Goal: Understand process/instructions

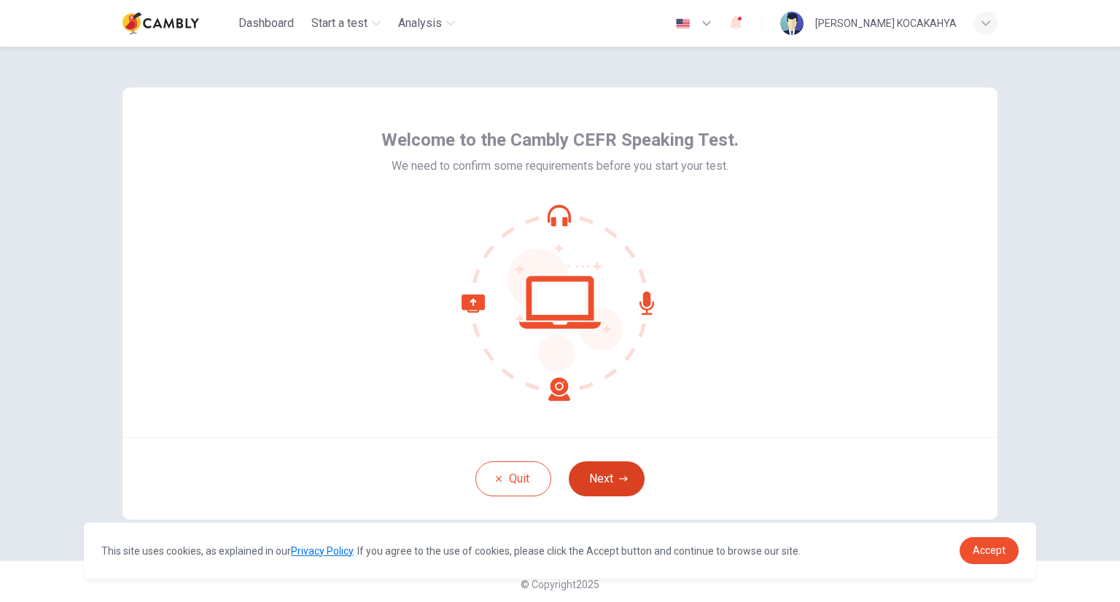
click at [620, 479] on icon "button" at bounding box center [623, 478] width 9 height 5
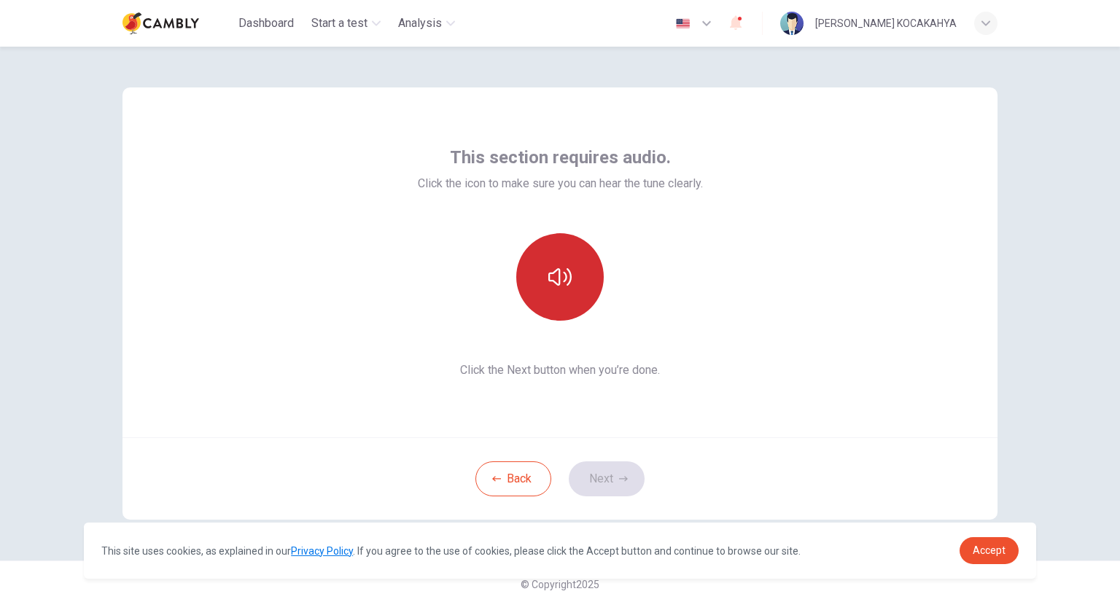
click at [536, 274] on button "button" at bounding box center [559, 276] width 87 height 87
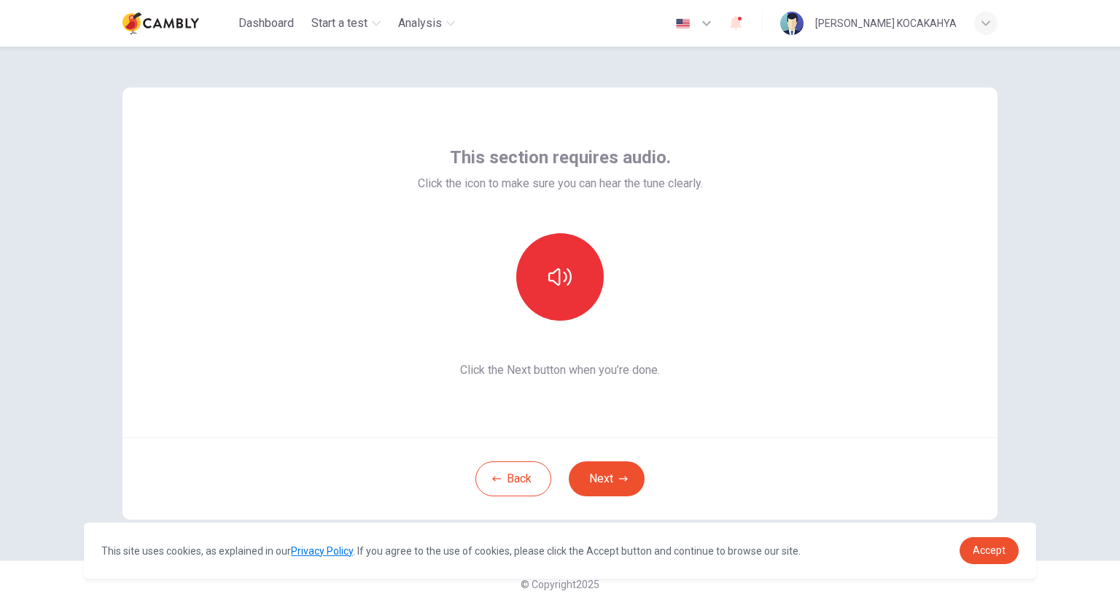
click at [729, 400] on div "This section requires audio. Click the icon to make sure you can hear the tune …" at bounding box center [559, 262] width 875 height 350
click at [615, 473] on button "Next" at bounding box center [607, 479] width 76 height 35
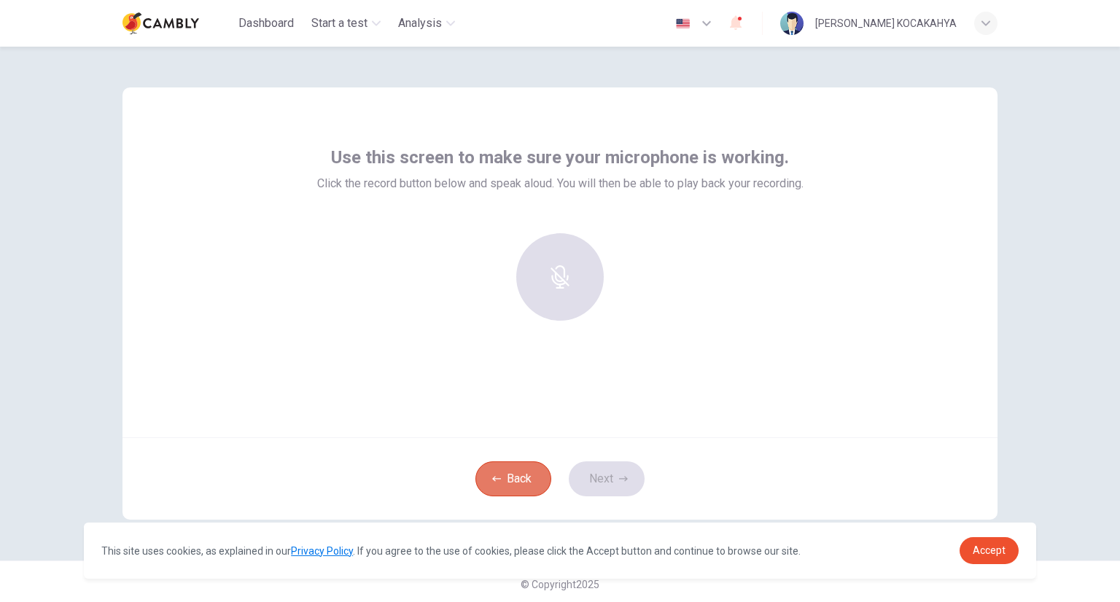
click at [517, 470] on button "Back" at bounding box center [513, 479] width 76 height 35
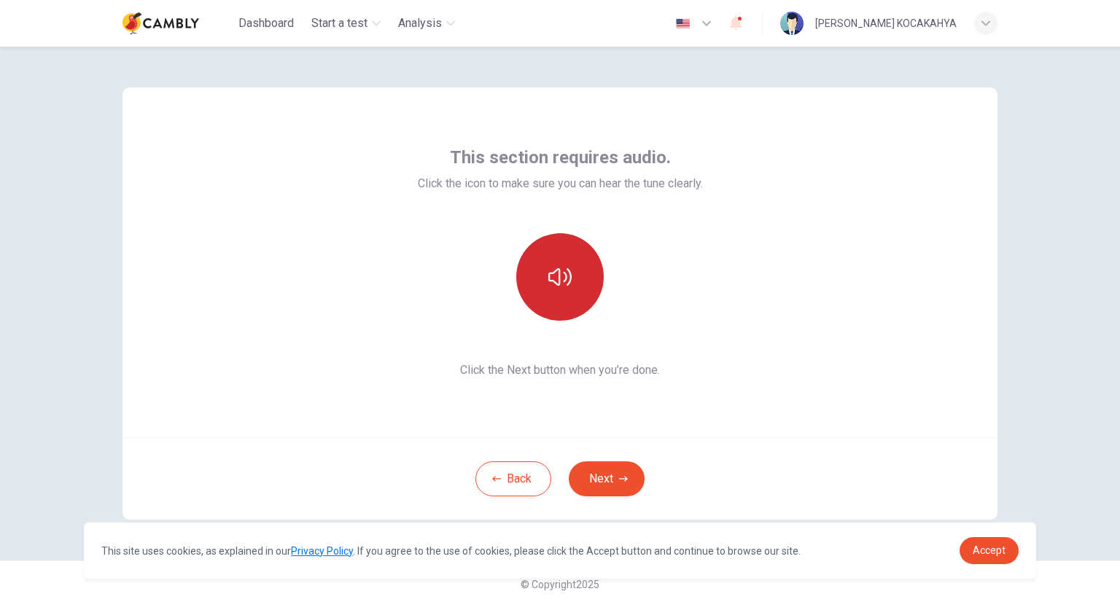
click at [569, 249] on button "button" at bounding box center [559, 276] width 87 height 87
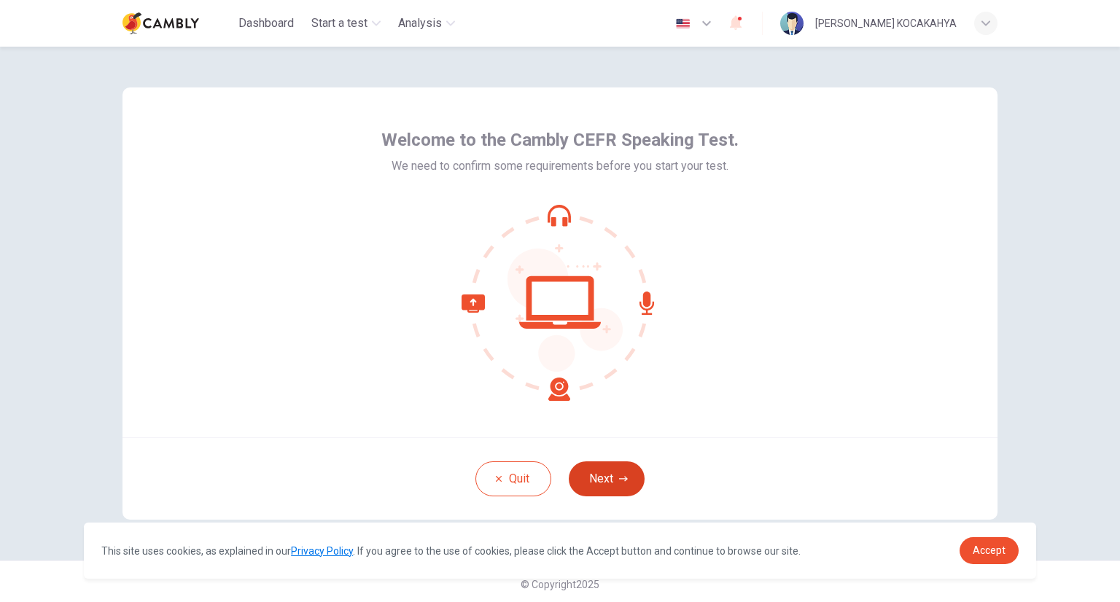
click at [610, 480] on button "Next" at bounding box center [607, 479] width 76 height 35
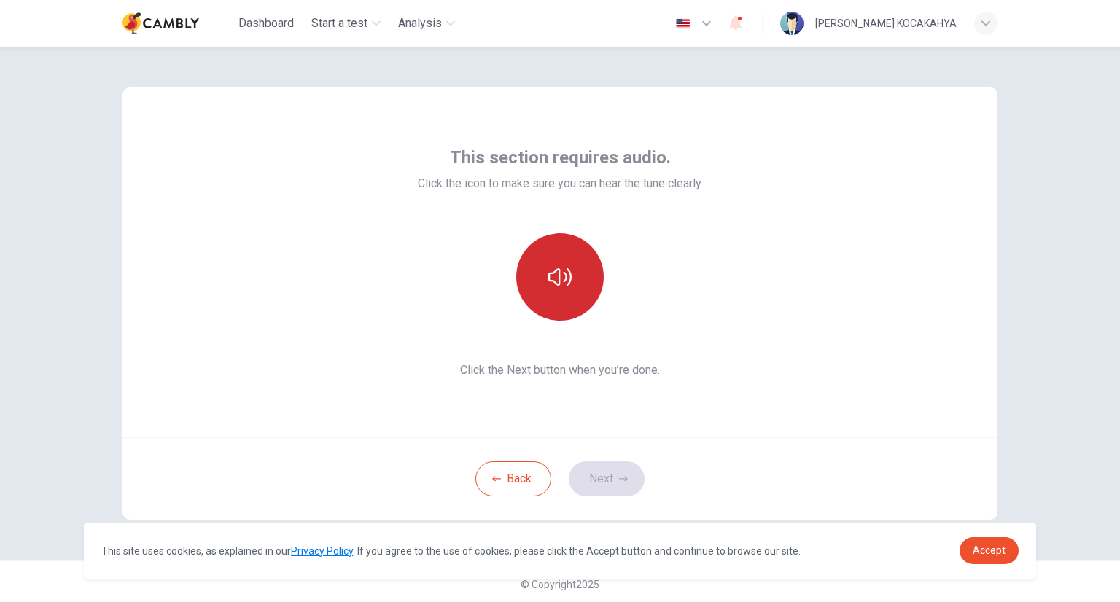
click at [541, 259] on button "button" at bounding box center [559, 276] width 87 height 87
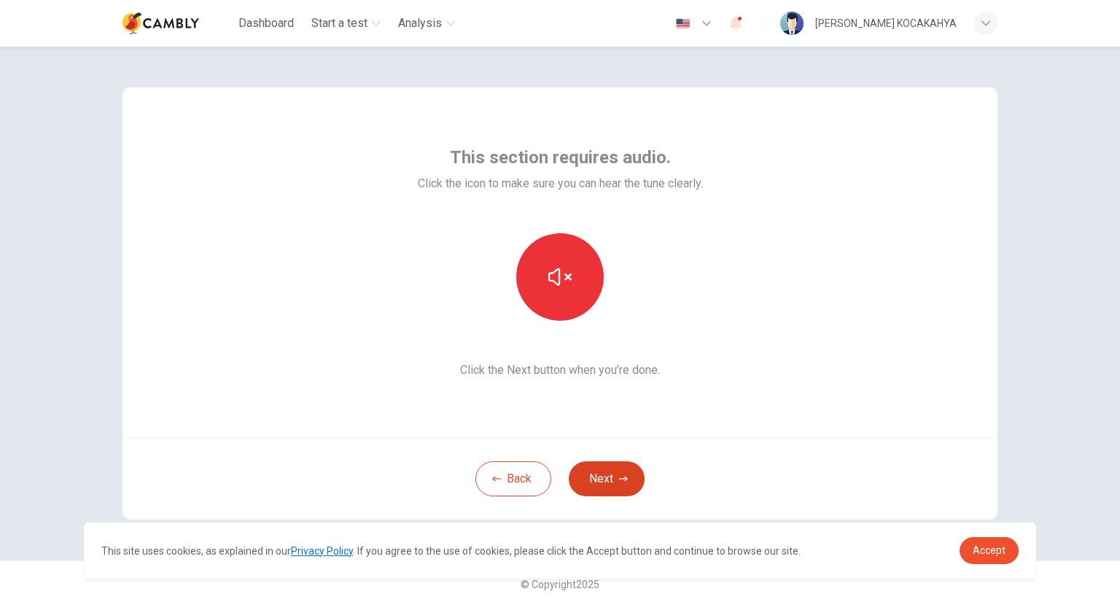
click at [620, 484] on button "Next" at bounding box center [607, 479] width 76 height 35
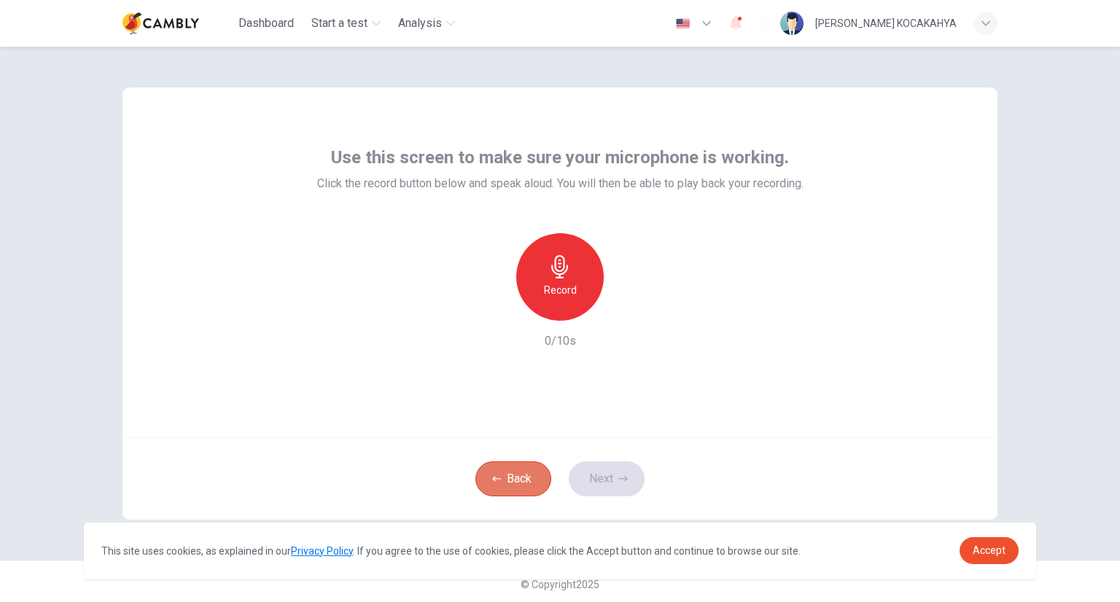
click at [490, 469] on button "Back" at bounding box center [513, 479] width 76 height 35
